Goal: Transaction & Acquisition: Subscribe to service/newsletter

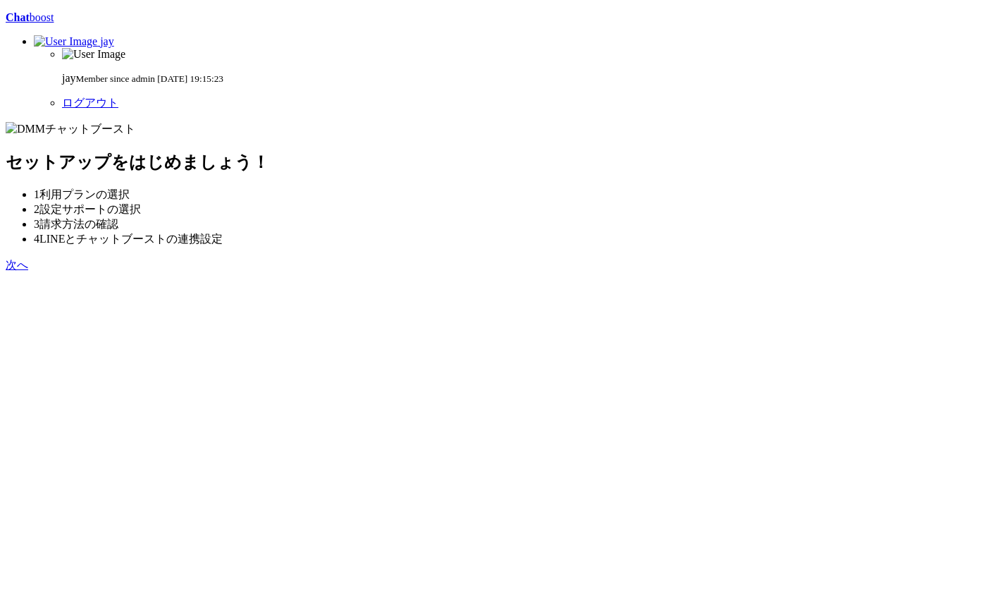
click at [696, 273] on section "セットアップをはじめましょう！ 1 利用プランの選択 2 設定サポートの選択 3 請求方法の確認 4 LINEとチャットブーストの連携設定 次へ" at bounding box center [501, 197] width 991 height 151
click at [28, 271] on link "次へ" at bounding box center [17, 265] width 23 height 12
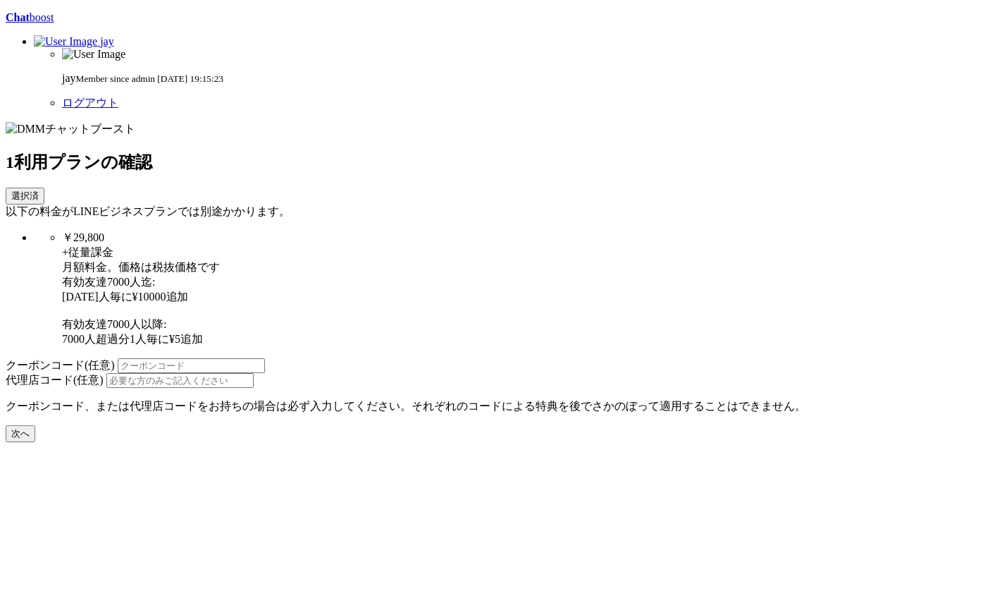
click at [489, 289] on div "有効友達7000人迄: 1000人毎に¥10000追加 有効友達7000人以降: 7000人超過分1人毎に¥5追加" at bounding box center [529, 311] width 935 height 72
click at [35, 442] on button "次へ" at bounding box center [21, 433] width 30 height 17
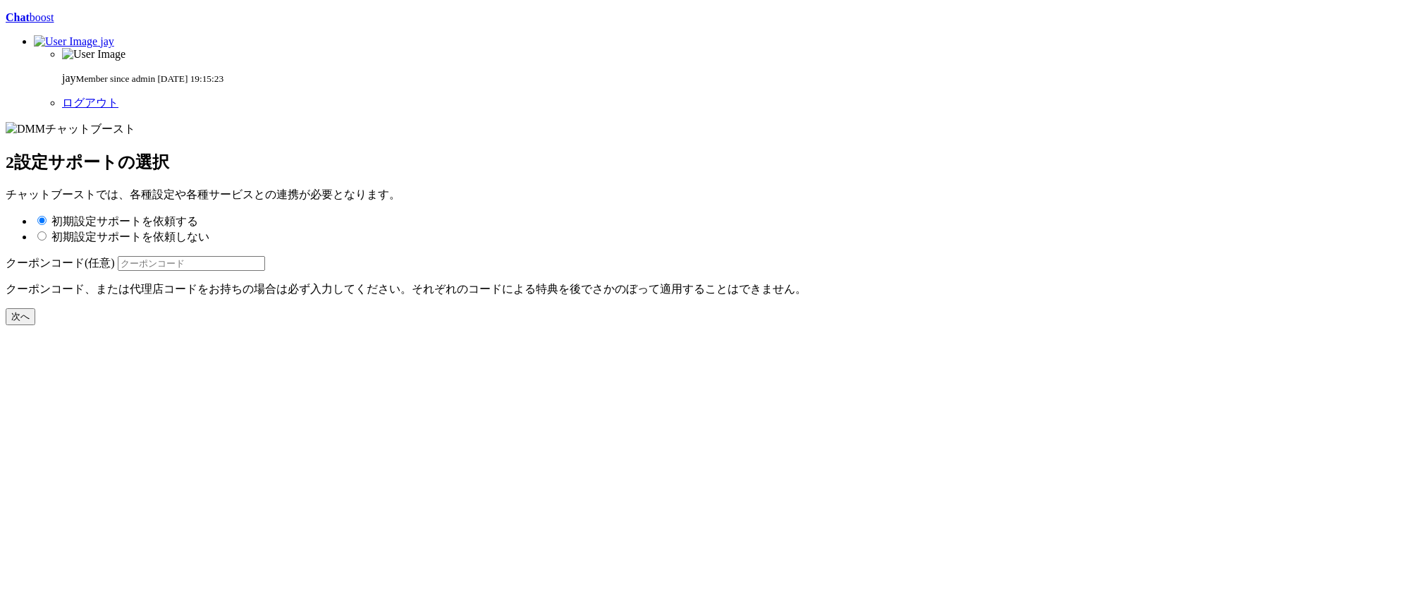
click at [209, 230] on label "初期設定サポートを依頼しない" at bounding box center [130, 236] width 158 height 12
click at [47, 231] on input "初期設定サポートを依頼しない" at bounding box center [41, 235] width 9 height 9
radio input "true"
click at [35, 325] on button "次へ" at bounding box center [21, 316] width 30 height 17
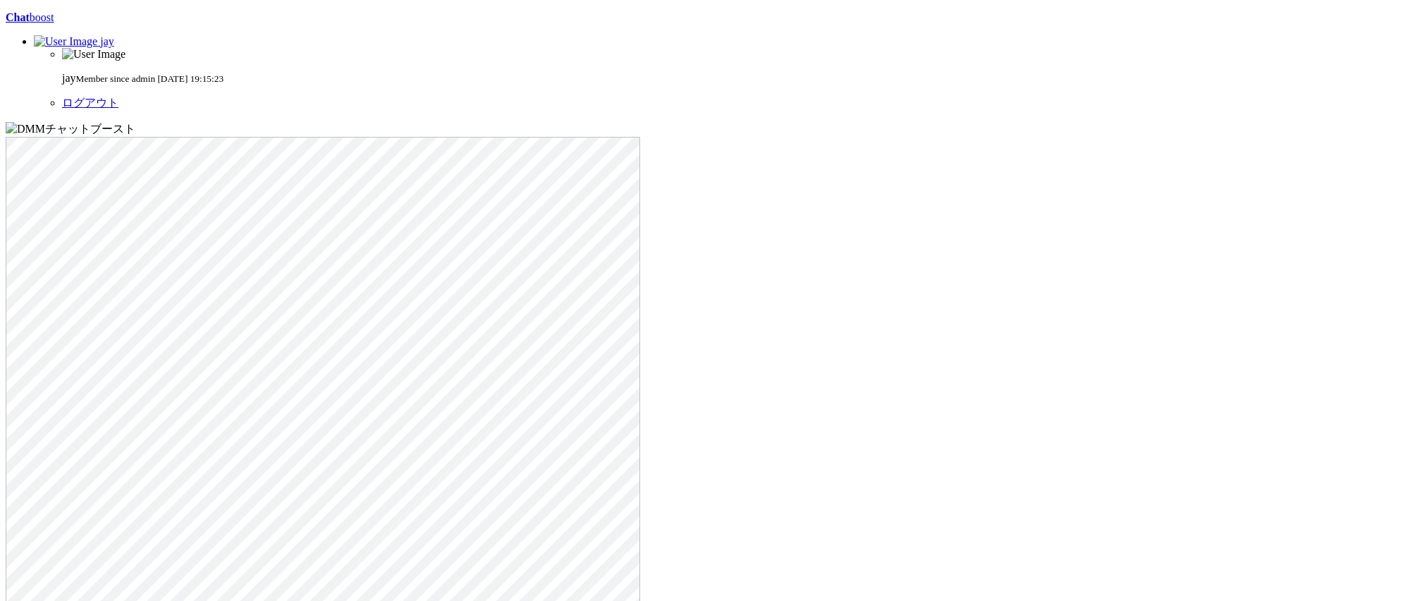
type input "test"
click at [781, 402] on div "Chat boost jay jay Member since admin 2025-09-27 19:15:23 ログアウト × 決済情報の登録 プラン S…" at bounding box center [705, 429] width 1398 height 837
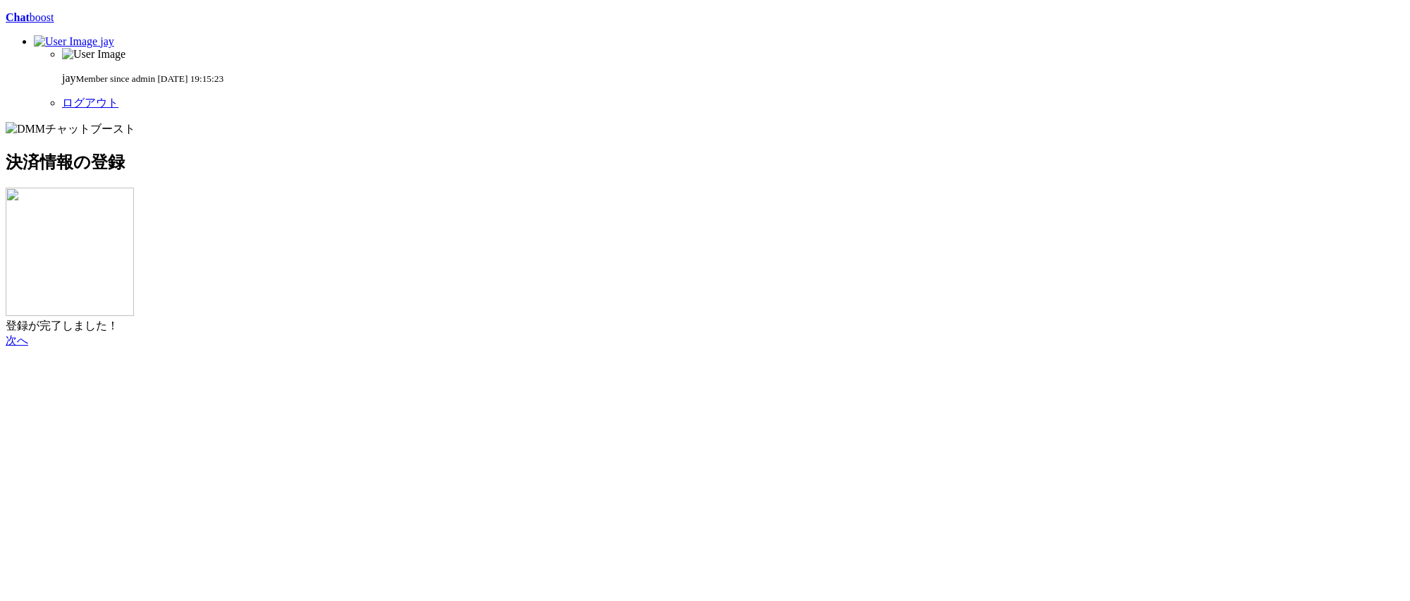
click at [1065, 159] on div "Chat boost jay jay Member since admin 2025-09-27 19:15:23 ログアウト 決済情報の登録 登録が完了しま…" at bounding box center [705, 179] width 1398 height 337
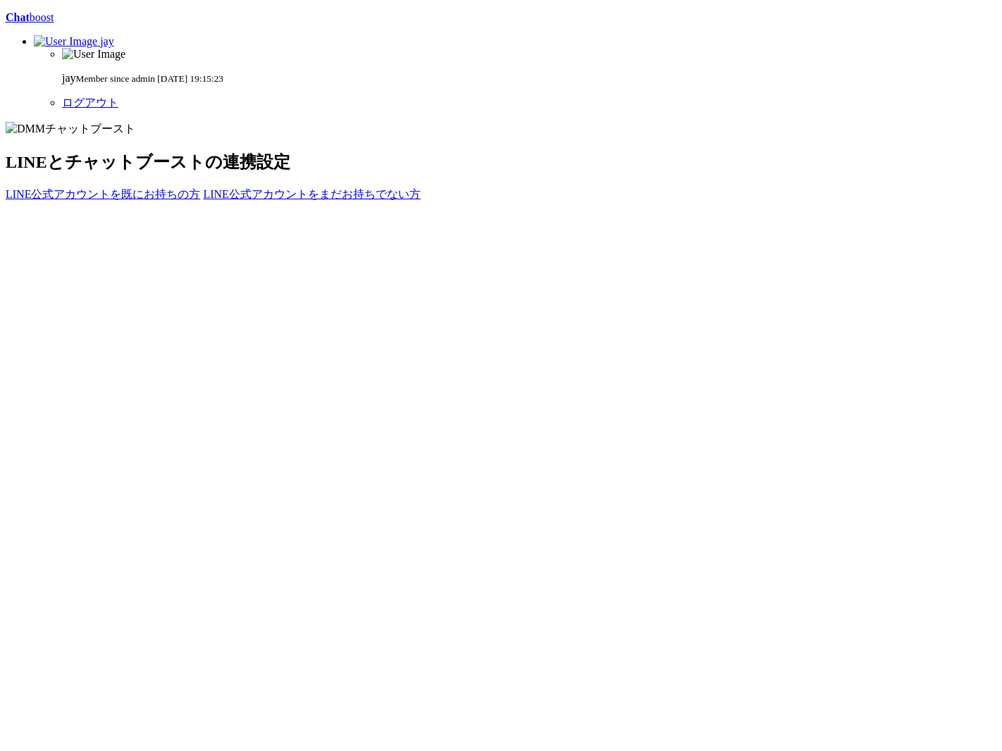
click at [911, 111] on div "Chat boost [PERSON_NAME] [PERSON_NAME] Member since admin [DATE] 19:15:23 ログアウト…" at bounding box center [501, 106] width 991 height 191
click at [114, 35] on span "jay" at bounding box center [107, 41] width 14 height 12
click at [118, 109] on link "ログアウト" at bounding box center [90, 103] width 56 height 12
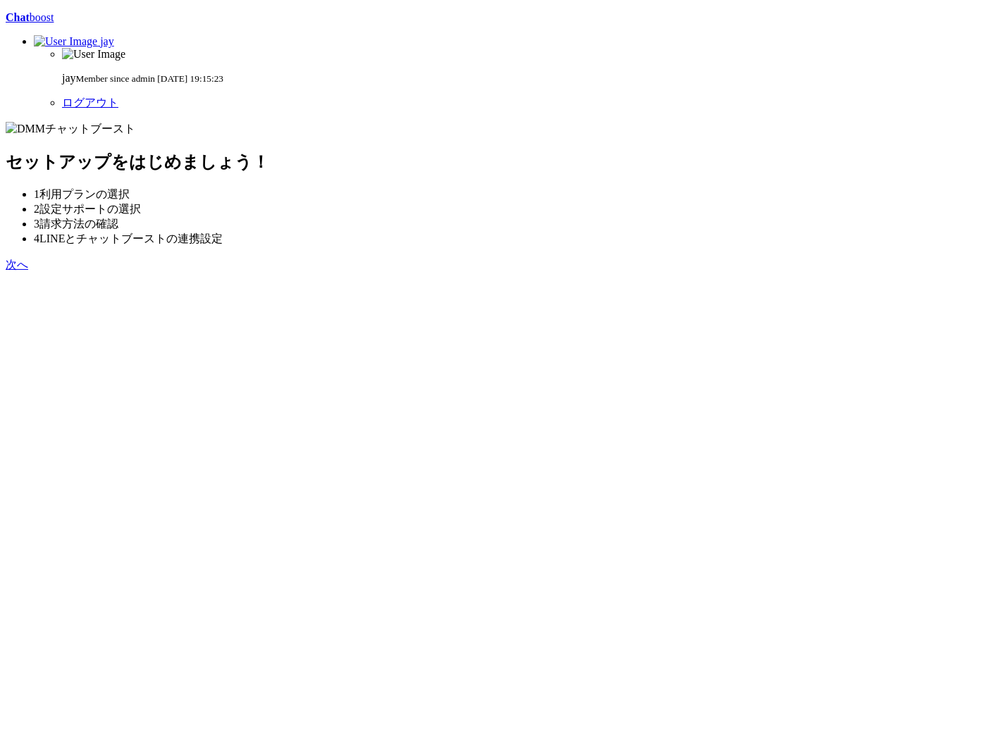
click at [703, 273] on section "セットアップをはじめましょう！ 1 利用プランの選択 2 設定サポートの選択 3 請求方法の確認 4 LINEとチャットブーストの連携設定 次へ" at bounding box center [501, 197] width 991 height 151
click at [28, 271] on link "次へ" at bounding box center [17, 265] width 23 height 12
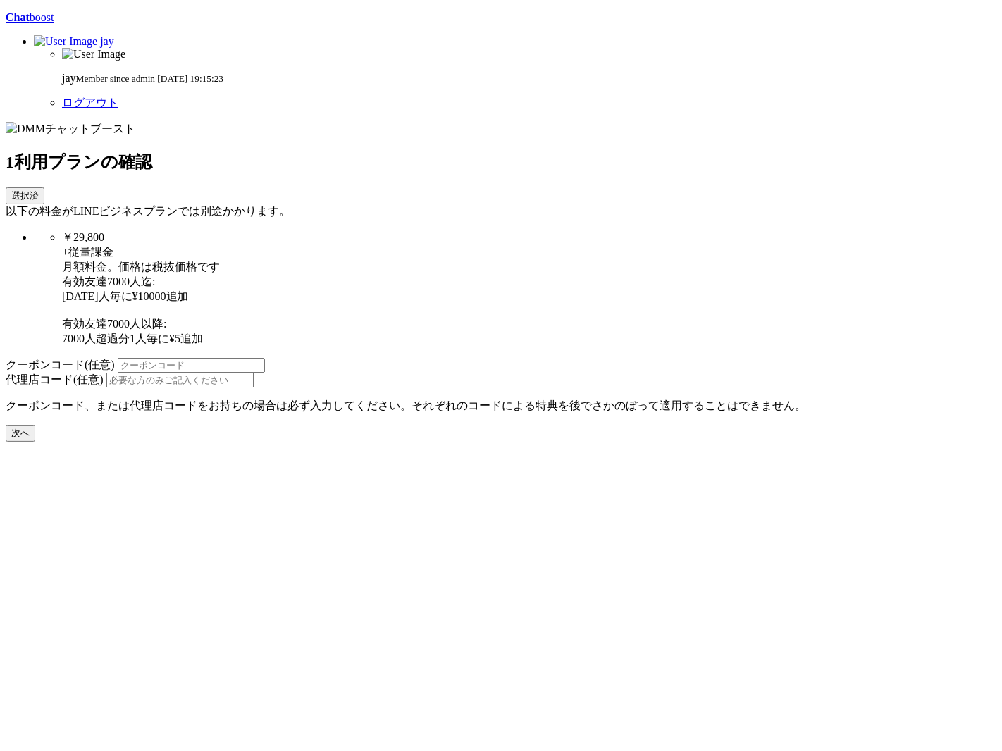
click at [35, 442] on button "次へ" at bounding box center [21, 433] width 30 height 17
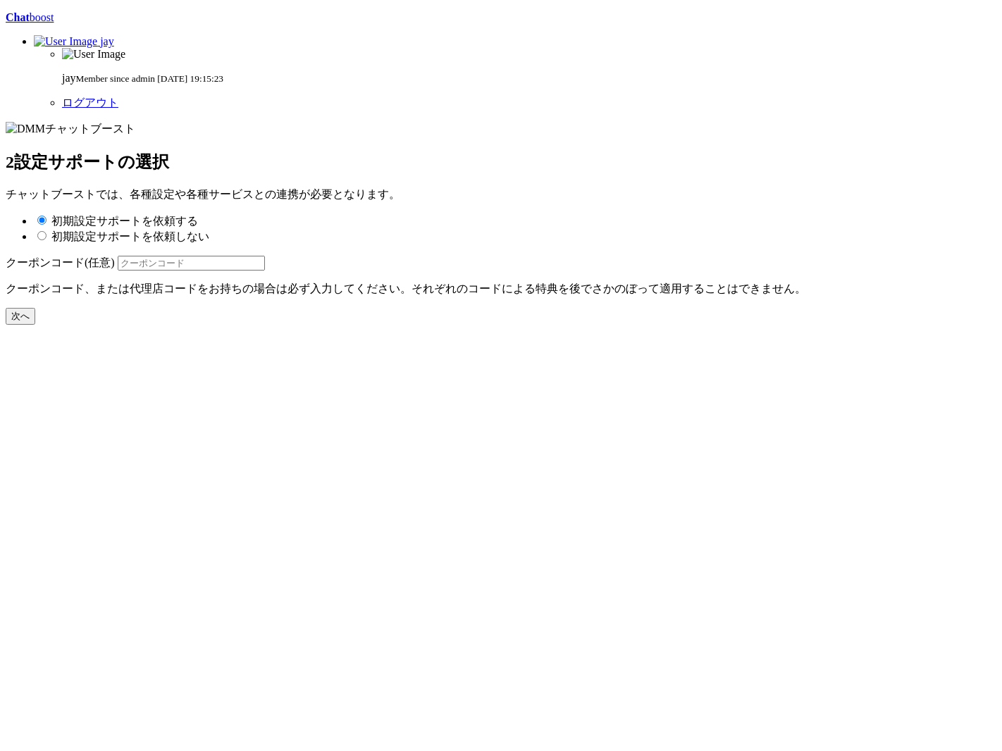
click at [35, 325] on button "次へ" at bounding box center [21, 316] width 30 height 17
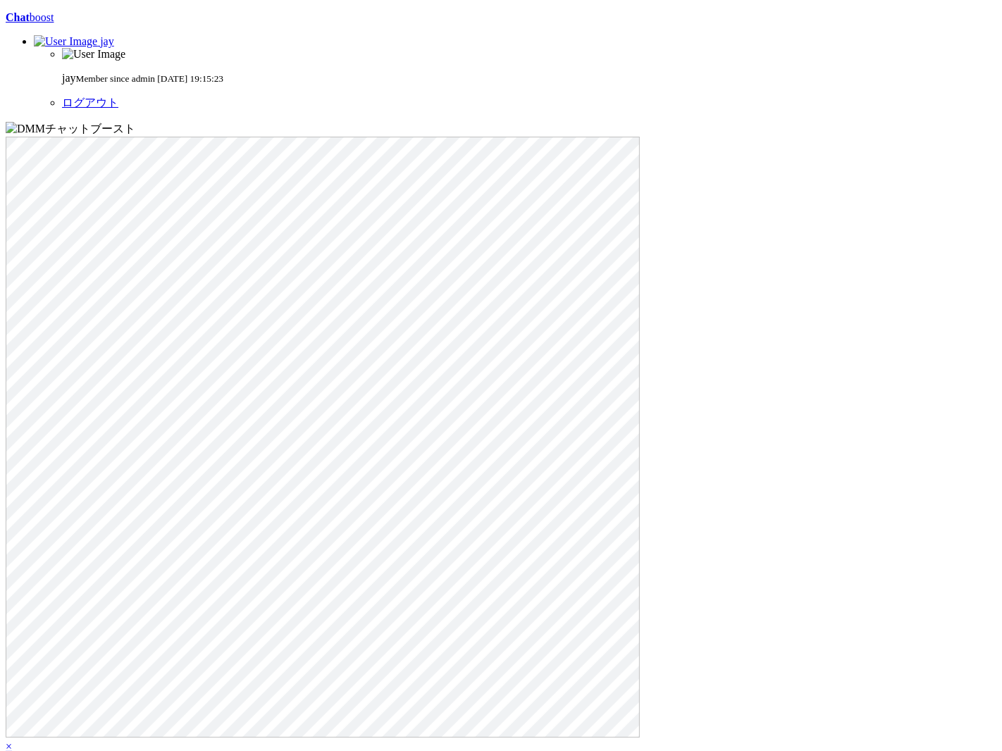
click at [161, 226] on div "Chat boost jay jay Member since admin 2025-09-27 19:15:23 ログアウト × 決済情報の登録 プラン S…" at bounding box center [501, 489] width 991 height 957
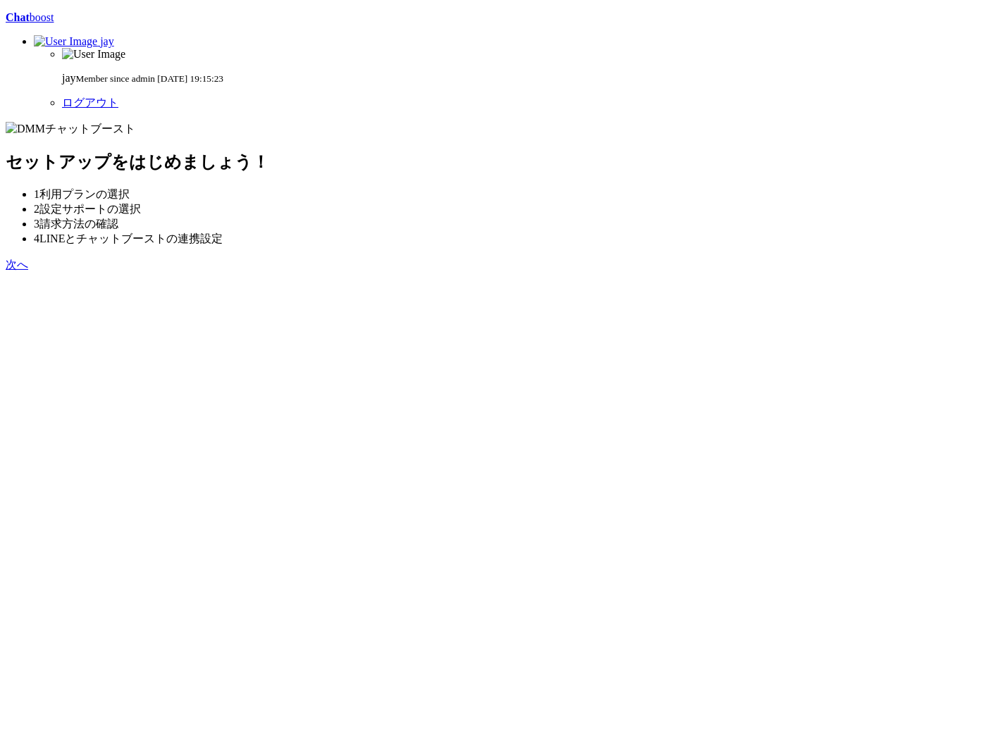
click at [28, 271] on link "次へ" at bounding box center [17, 265] width 23 height 12
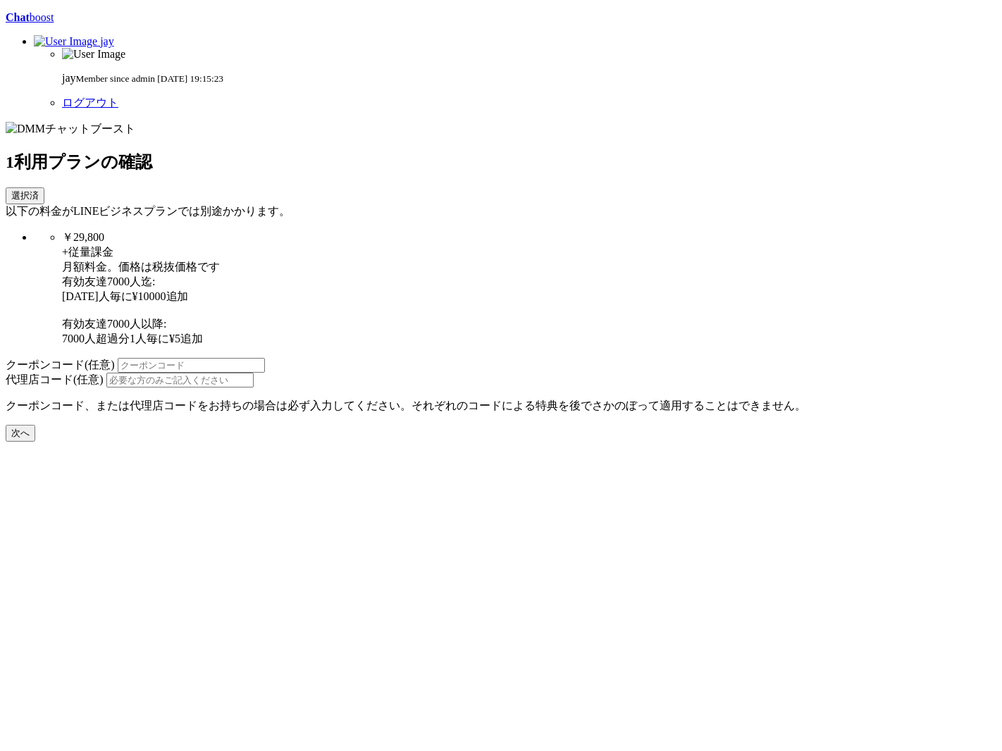
click at [529, 442] on div "Chat boost [PERSON_NAME] [PERSON_NAME] Member since admin [DATE] 19:15:23 ログアウト…" at bounding box center [501, 226] width 991 height 431
click at [553, 299] on div "有効友達7000人迄: [DATE]人毎に¥10000追加 有効友達7000人以降: 7000人超過分1人毎に¥5追加" at bounding box center [529, 311] width 935 height 72
click at [708, 300] on ul "￥29,800 +従量課金 月額料金。価格は税抜価格です 有効友達7000人迄: [DATE]人毎に¥10000追加 有効友達7000人以降: 7000人超過…" at bounding box center [501, 288] width 991 height 116
drag, startPoint x: 519, startPoint y: 209, endPoint x: 482, endPoint y: 212, distance: 37.5
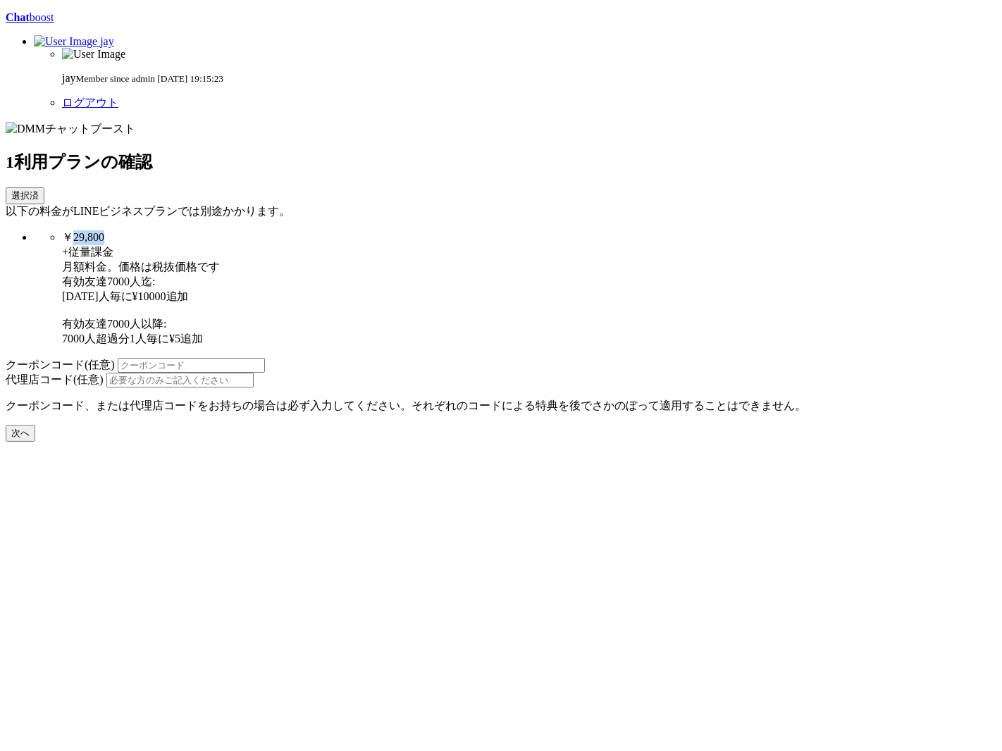
click at [482, 230] on div "￥29,800 +従量課金" at bounding box center [529, 245] width 935 height 30
copy div "29,800"
